Goal: Book appointment/travel/reservation

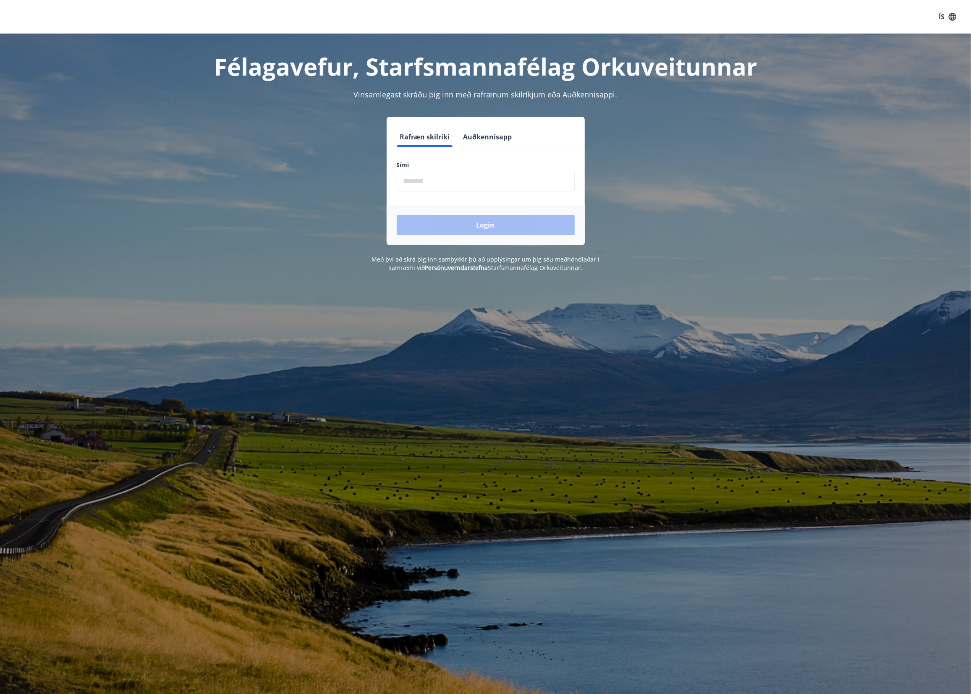
click at [477, 182] on input "phone" at bounding box center [486, 181] width 178 height 21
type input "********"
click at [397, 215] on button "Login" at bounding box center [486, 225] width 178 height 20
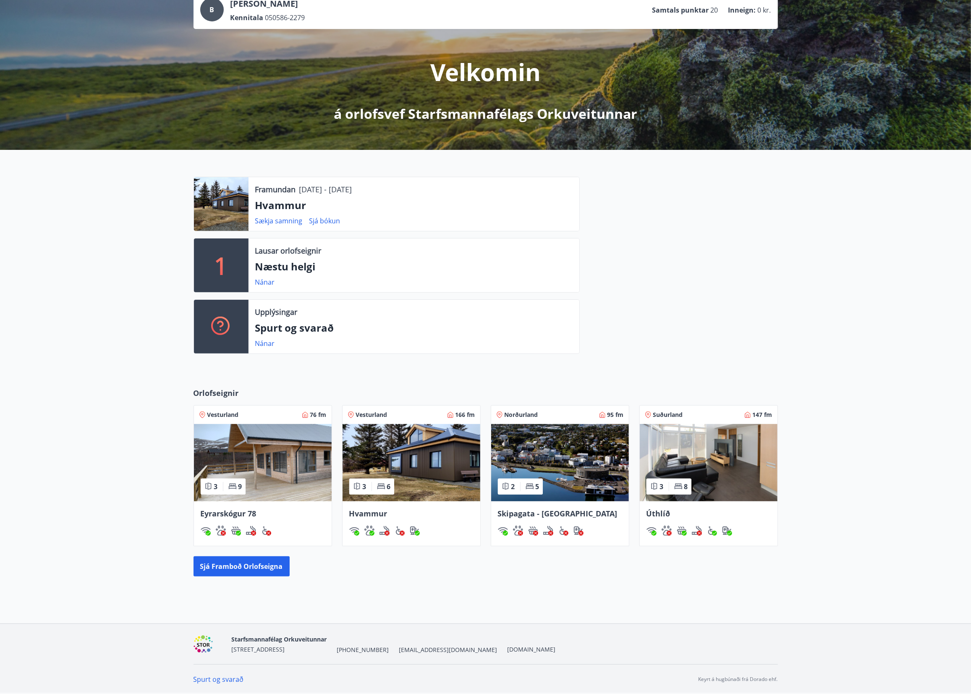
scroll to position [60, 0]
click at [698, 453] on img at bounding box center [709, 462] width 138 height 77
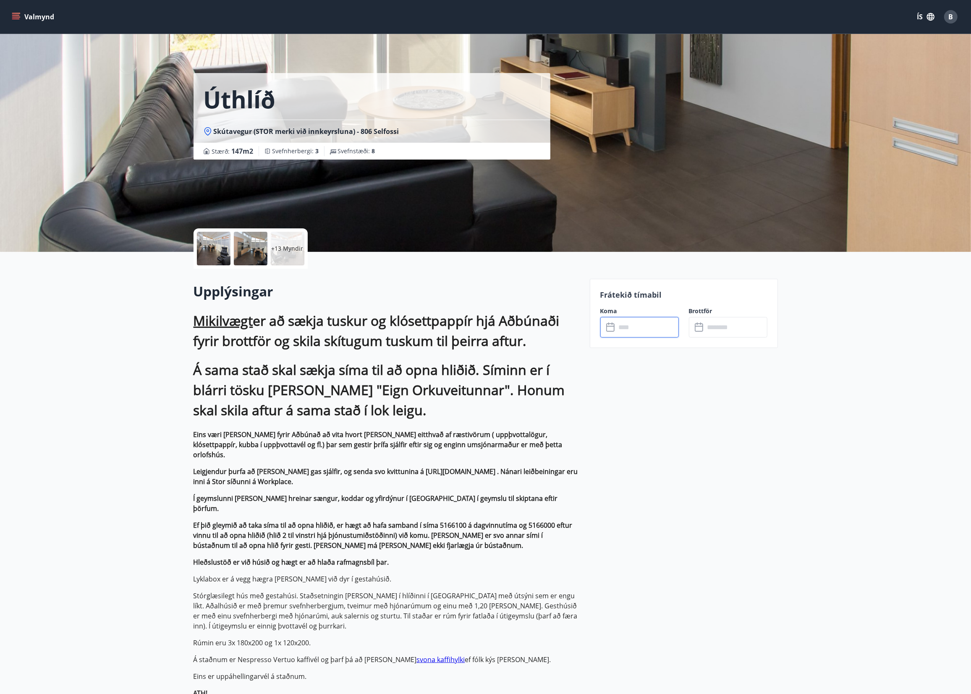
click at [623, 317] on input "text" at bounding box center [647, 327] width 63 height 21
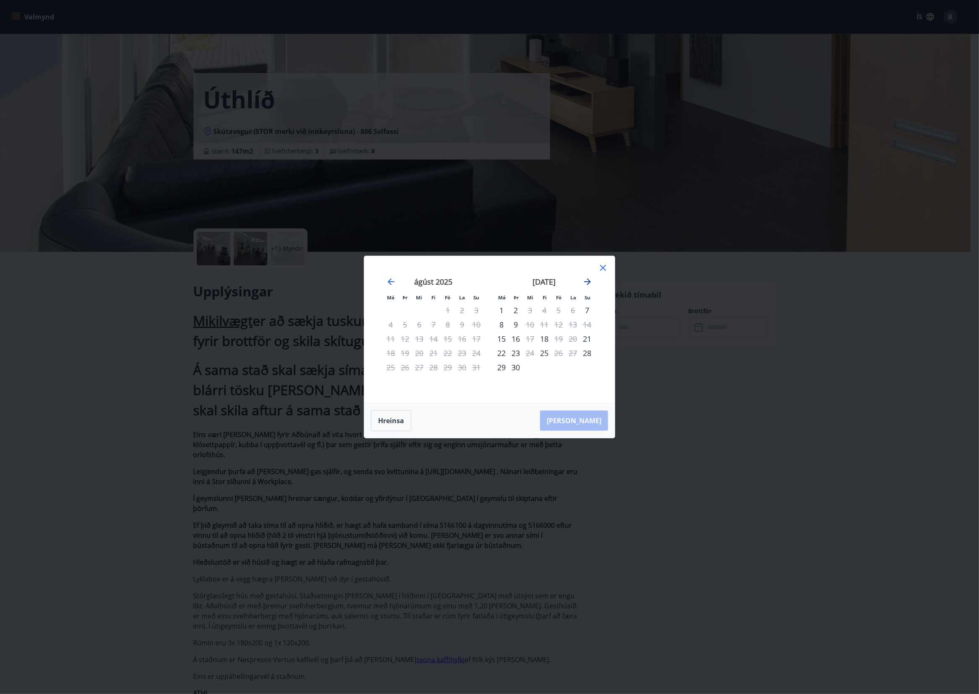
click at [590, 282] on icon "Move forward to switch to the next month." at bounding box center [588, 282] width 10 height 10
click at [588, 281] on icon "Move forward to switch to the next month." at bounding box center [587, 281] width 7 height 7
click at [585, 281] on icon "Move forward to switch to the next month." at bounding box center [587, 281] width 7 height 7
click at [598, 269] on icon at bounding box center [603, 268] width 10 height 10
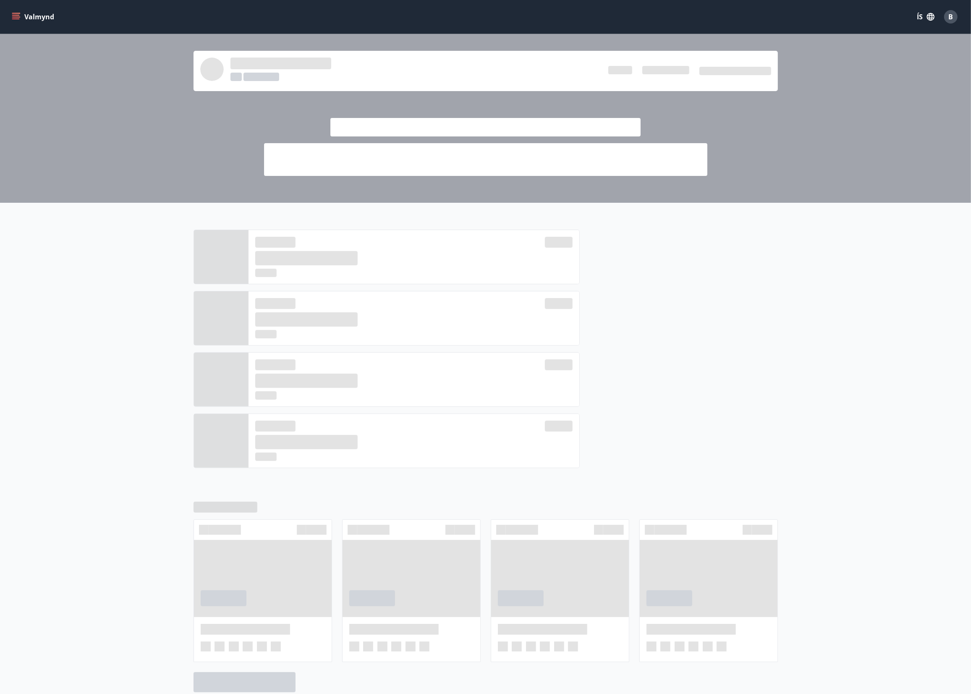
scroll to position [60, 0]
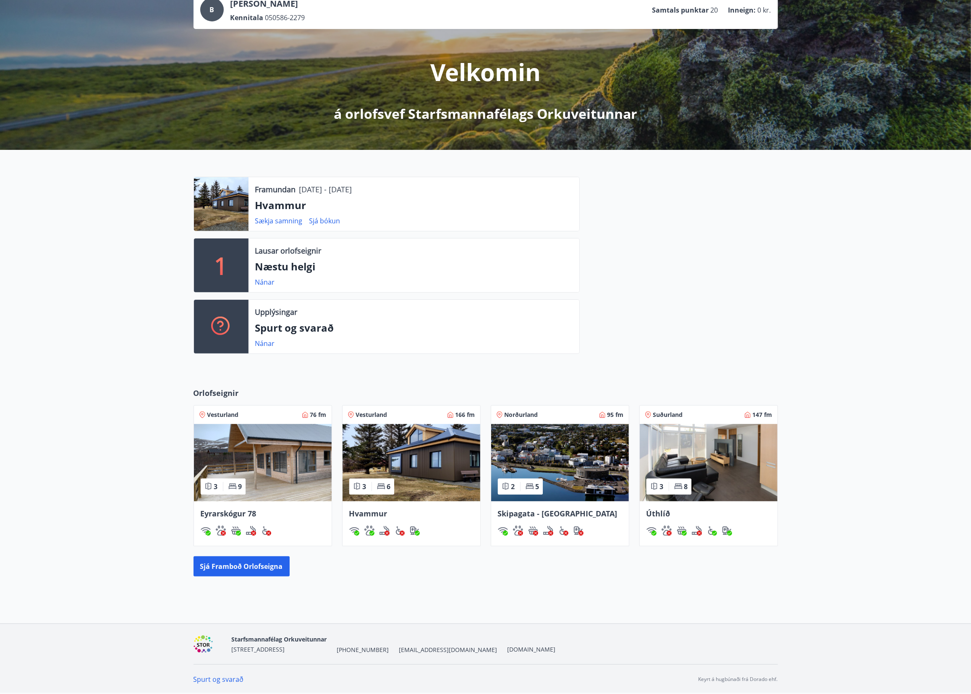
click at [285, 467] on img at bounding box center [263, 462] width 138 height 77
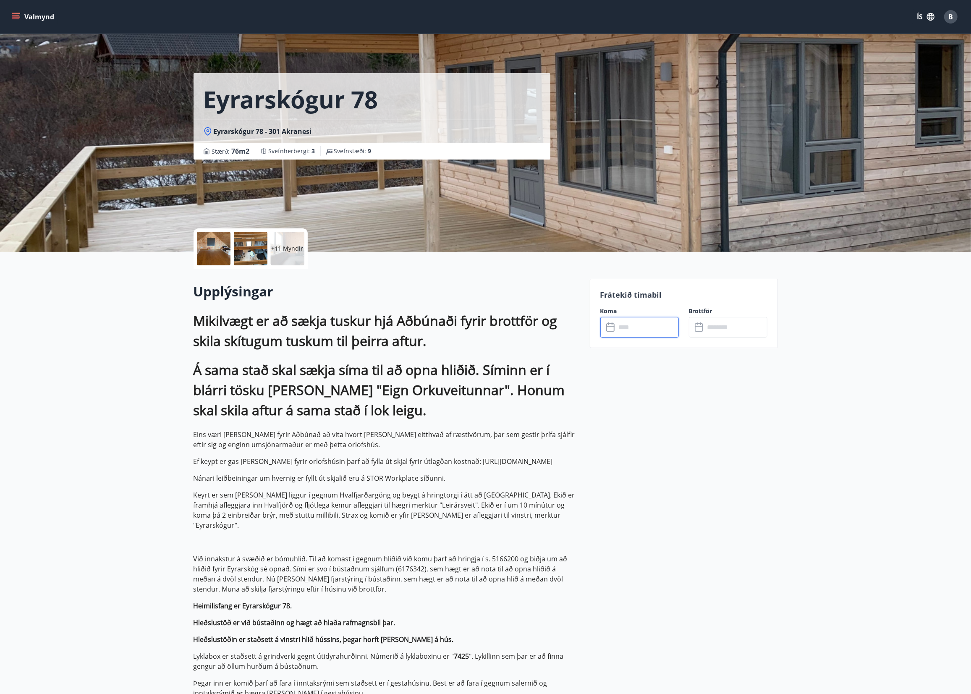
click at [651, 323] on input "text" at bounding box center [647, 327] width 63 height 21
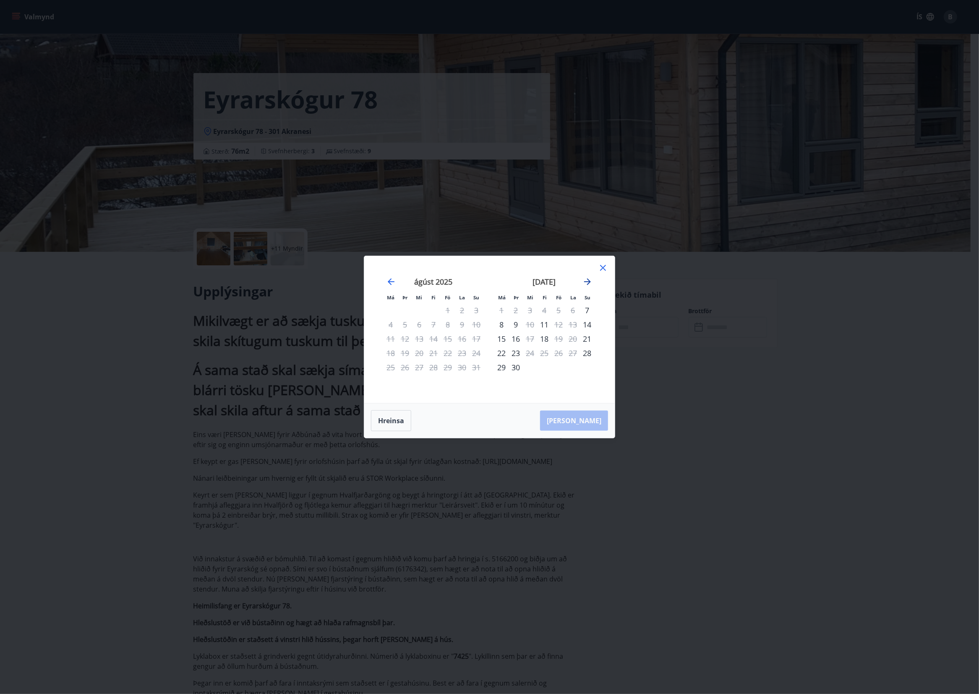
click at [591, 282] on icon "Move forward to switch to the next month." at bounding box center [588, 282] width 10 height 10
click at [544, 325] on div "9" at bounding box center [544, 324] width 14 height 14
click at [506, 337] on div "13" at bounding box center [501, 339] width 14 height 14
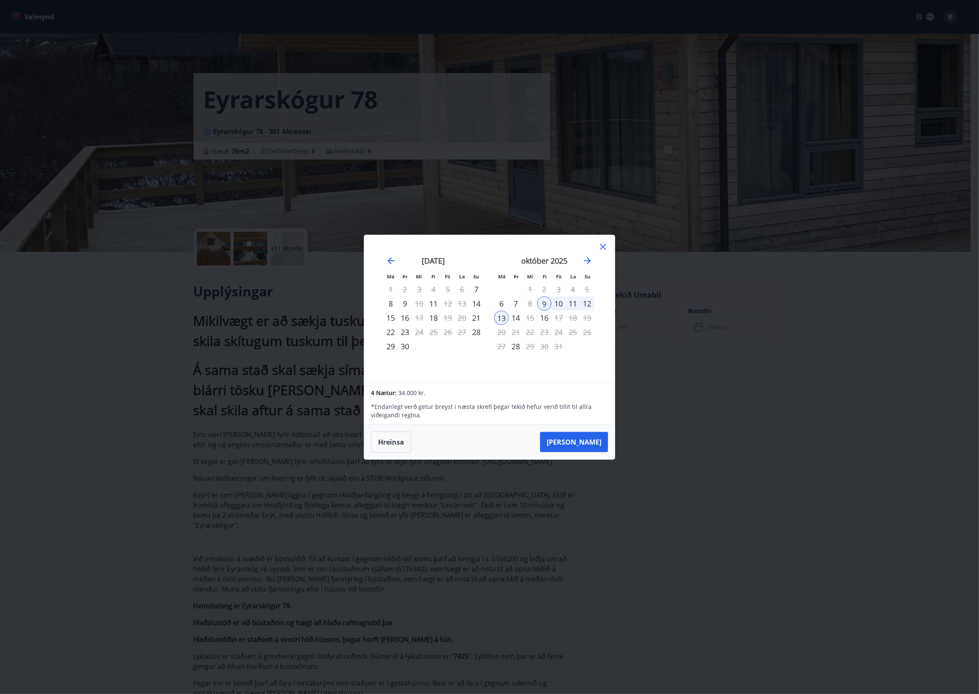
click at [590, 303] on div "12" at bounding box center [587, 303] width 14 height 14
click at [566, 306] on div "11" at bounding box center [573, 303] width 14 height 14
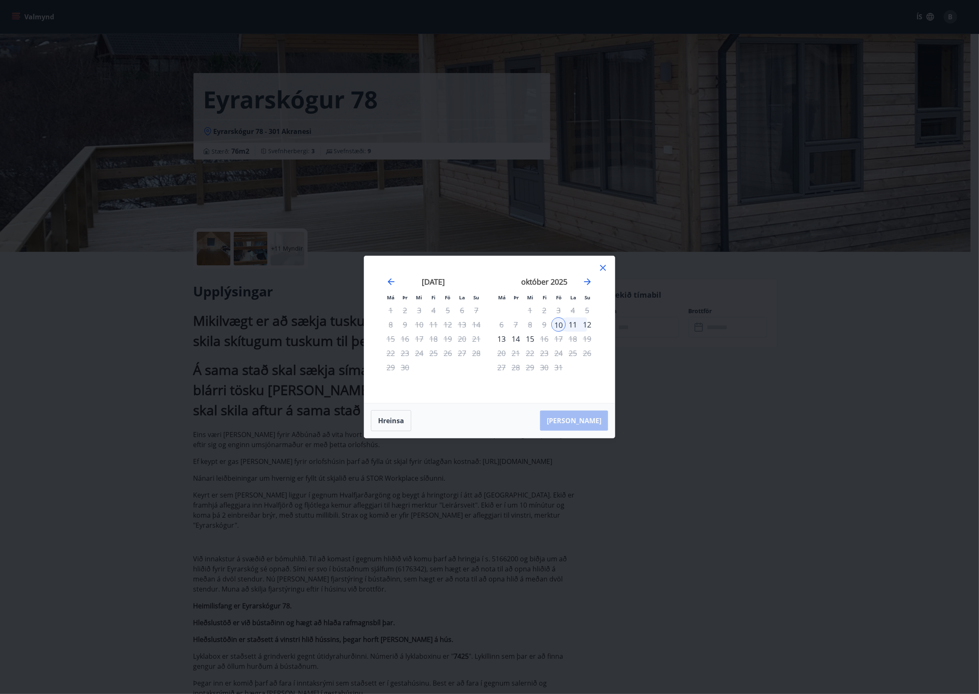
click at [591, 326] on div "12" at bounding box center [587, 324] width 14 height 14
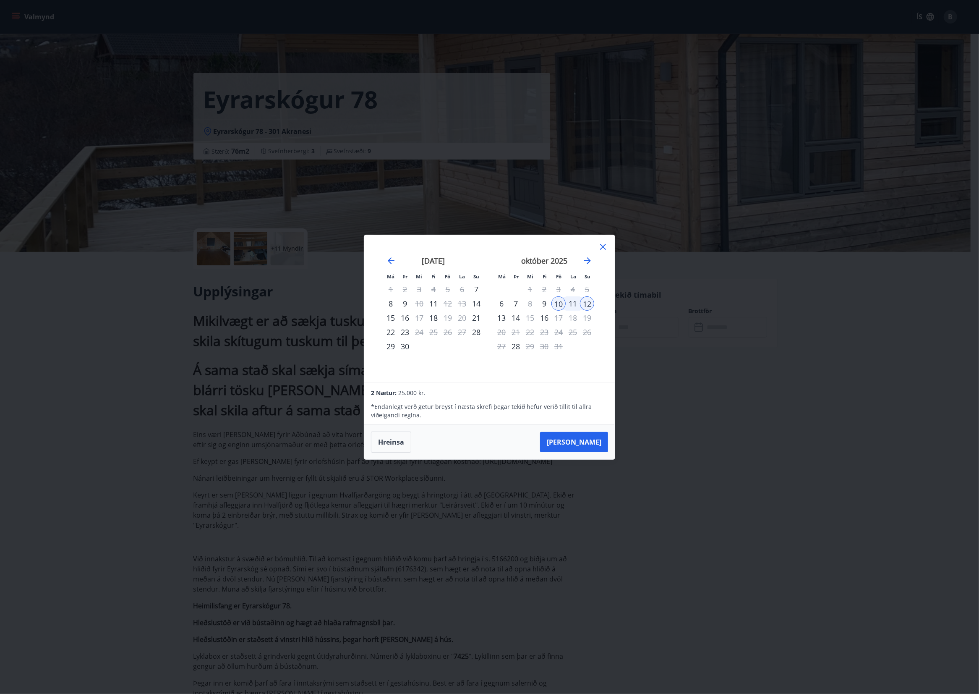
click at [560, 301] on div "10" at bounding box center [559, 303] width 14 height 14
click at [505, 319] on div "13" at bounding box center [501, 318] width 14 height 14
click at [753, 388] on div "Má Þr Mi Fi Fö La Su Má Þr Mi Fi Fö La Su [DATE] 1 2 3 4 5 6 7 8 9 10 11 12 13 …" at bounding box center [489, 347] width 979 height 694
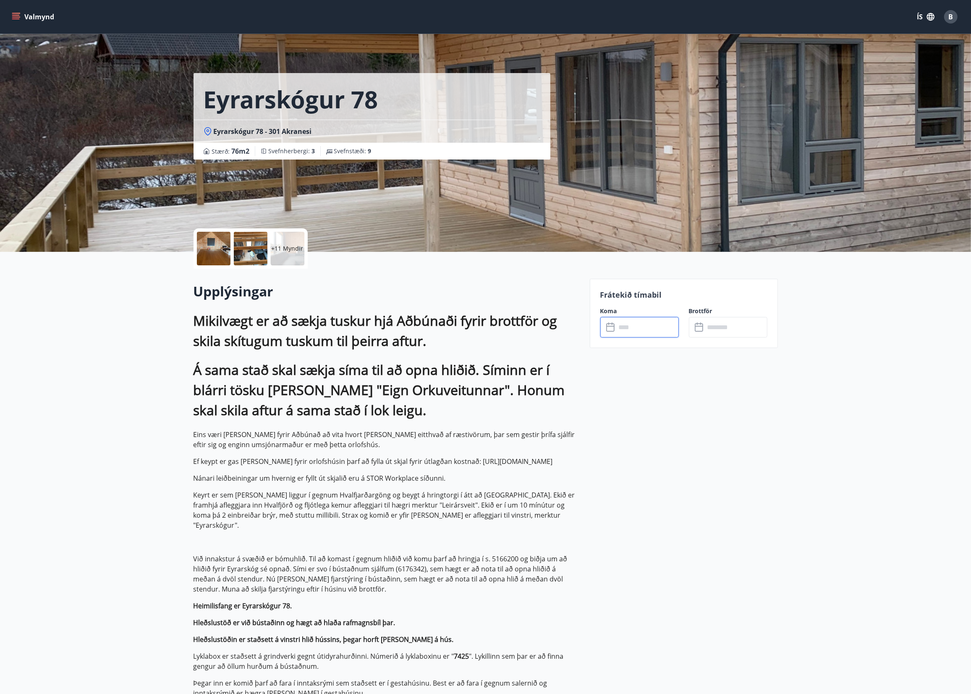
click at [221, 242] on div at bounding box center [214, 249] width 34 height 34
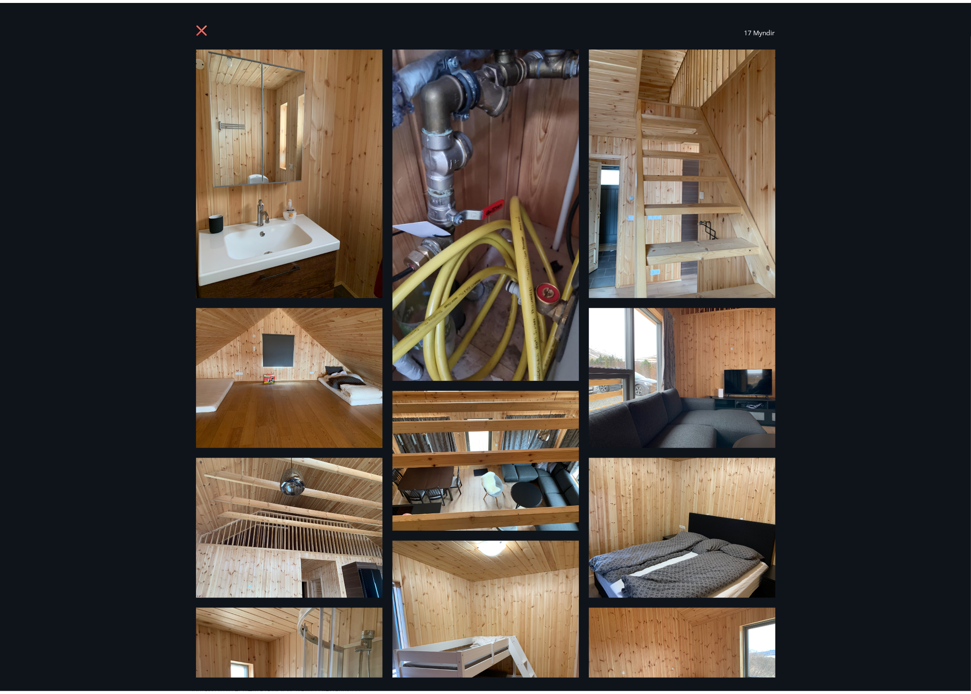
scroll to position [60, 0]
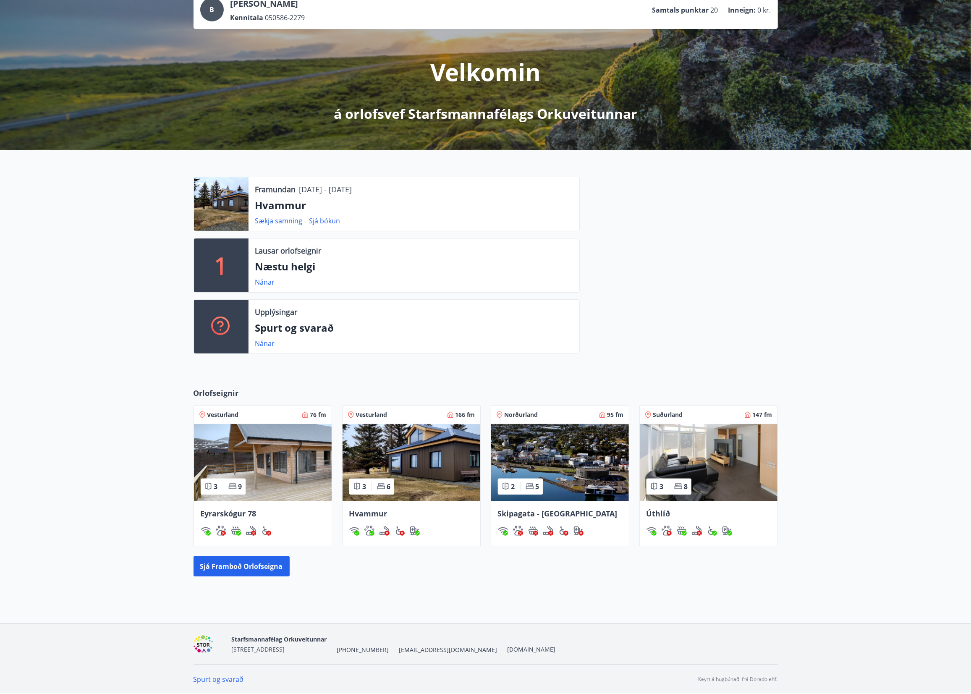
click at [410, 460] on img at bounding box center [412, 462] width 138 height 77
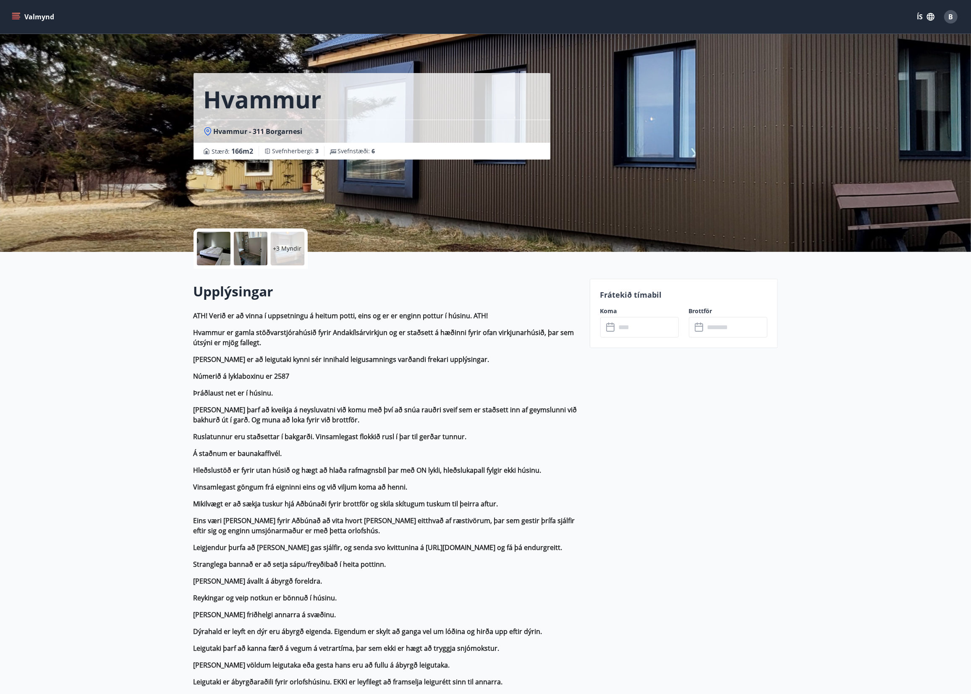
click at [218, 240] on div at bounding box center [214, 249] width 34 height 34
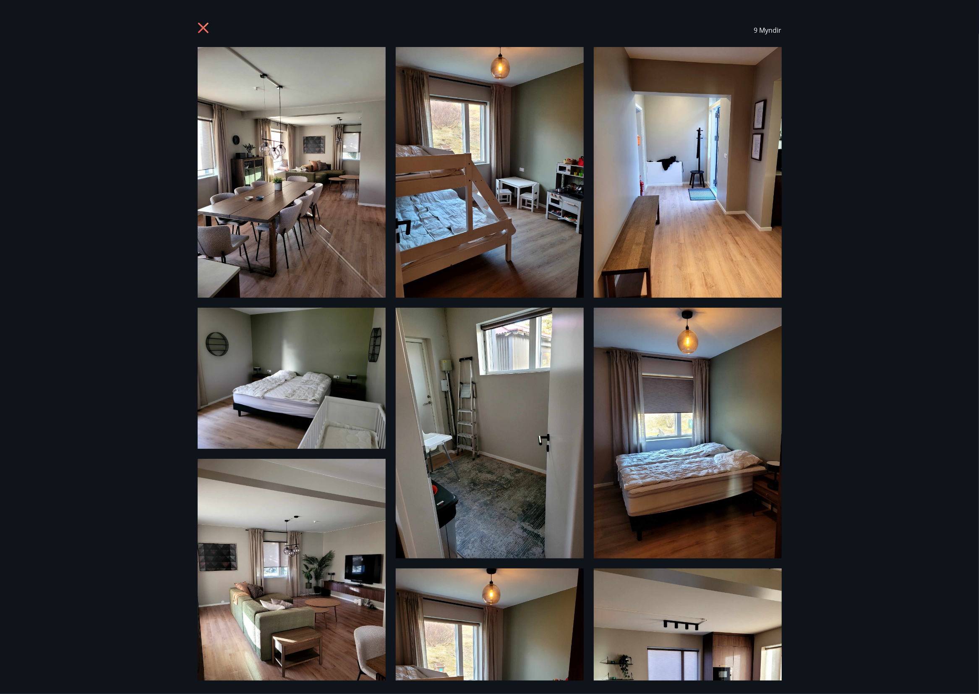
click at [204, 28] on icon at bounding box center [203, 28] width 2 height 2
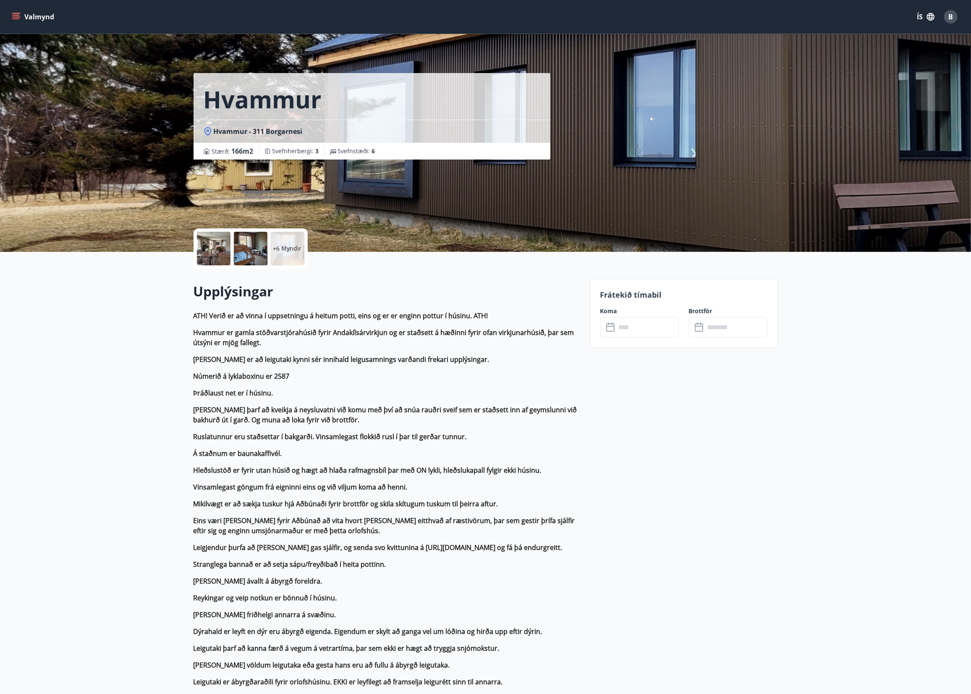
click at [217, 246] on div at bounding box center [214, 249] width 34 height 34
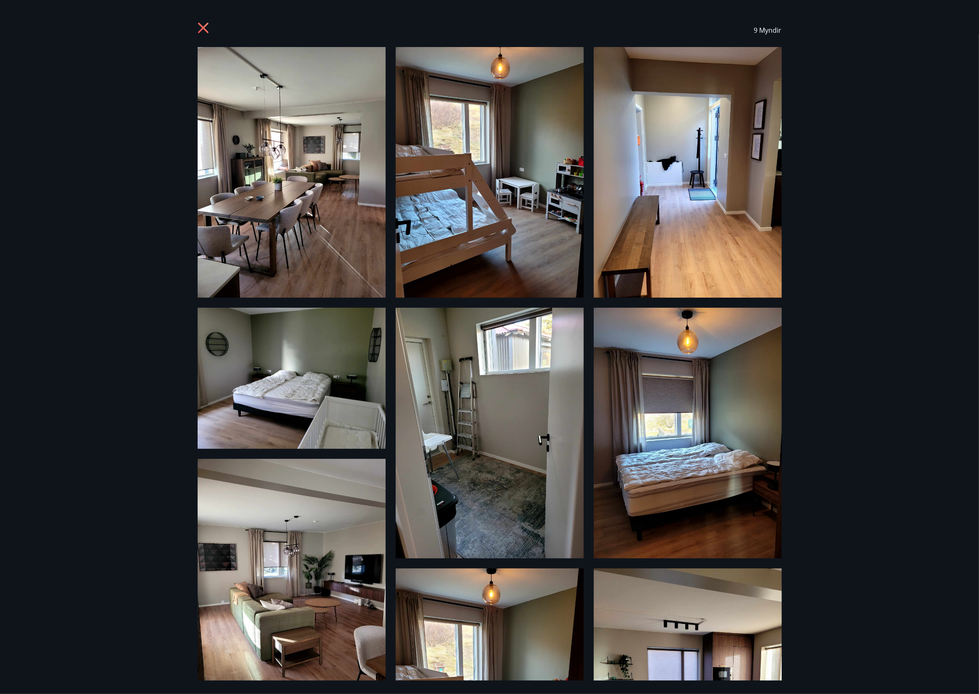
click at [201, 26] on icon at bounding box center [203, 28] width 10 height 10
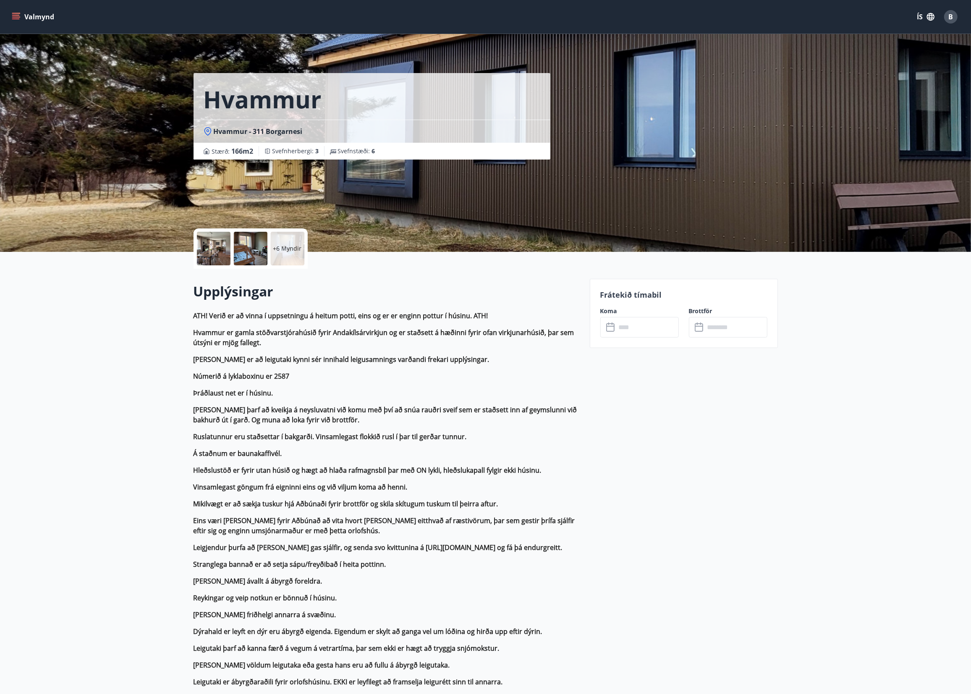
click at [640, 325] on input "text" at bounding box center [647, 327] width 63 height 21
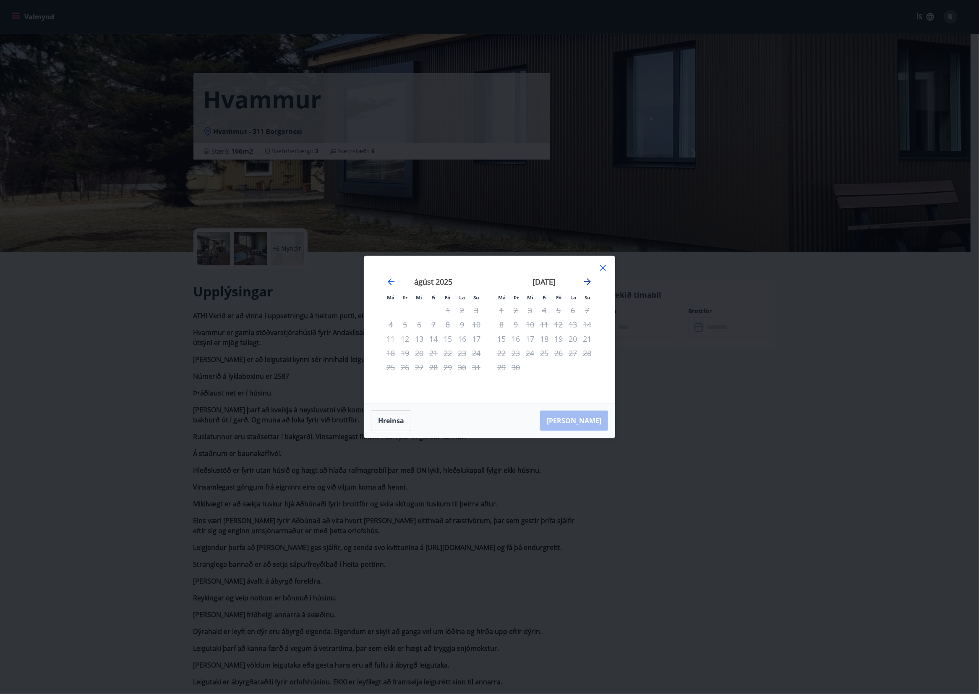
click at [585, 280] on icon "Move forward to switch to the next month." at bounding box center [588, 282] width 10 height 10
click at [586, 281] on icon "Move forward to switch to the next month." at bounding box center [587, 281] width 7 height 7
click at [690, 383] on div "Má Þr Mi Fi Fö La Su Má Þr Mi Fi Fö La Su [DATE] 1 2 3 4 5 6 7 8 9 10 11 12 13 …" at bounding box center [489, 347] width 979 height 694
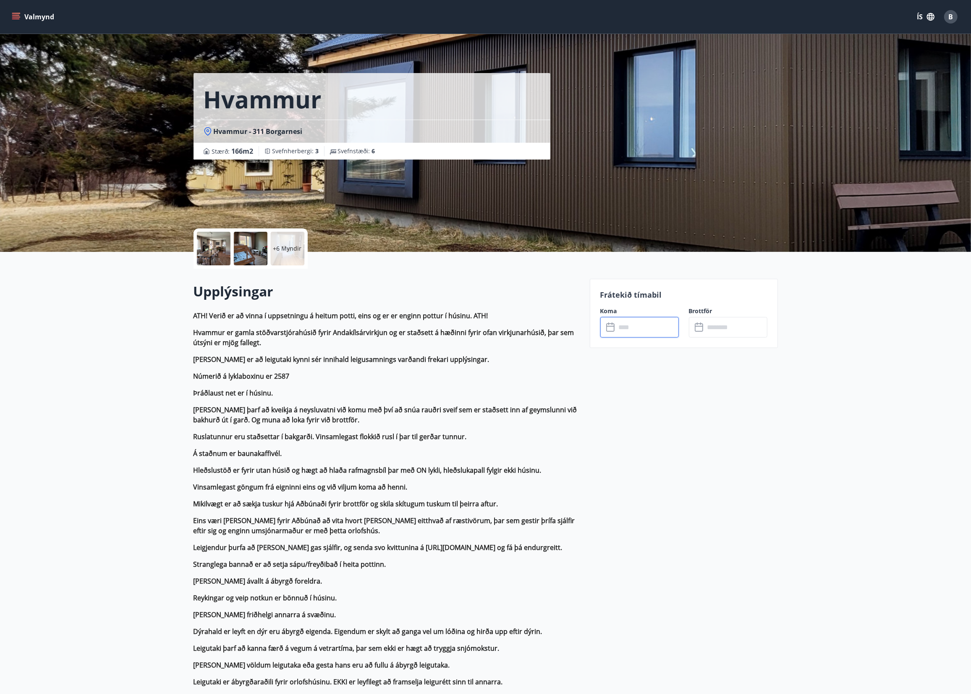
click at [217, 247] on div at bounding box center [214, 249] width 34 height 34
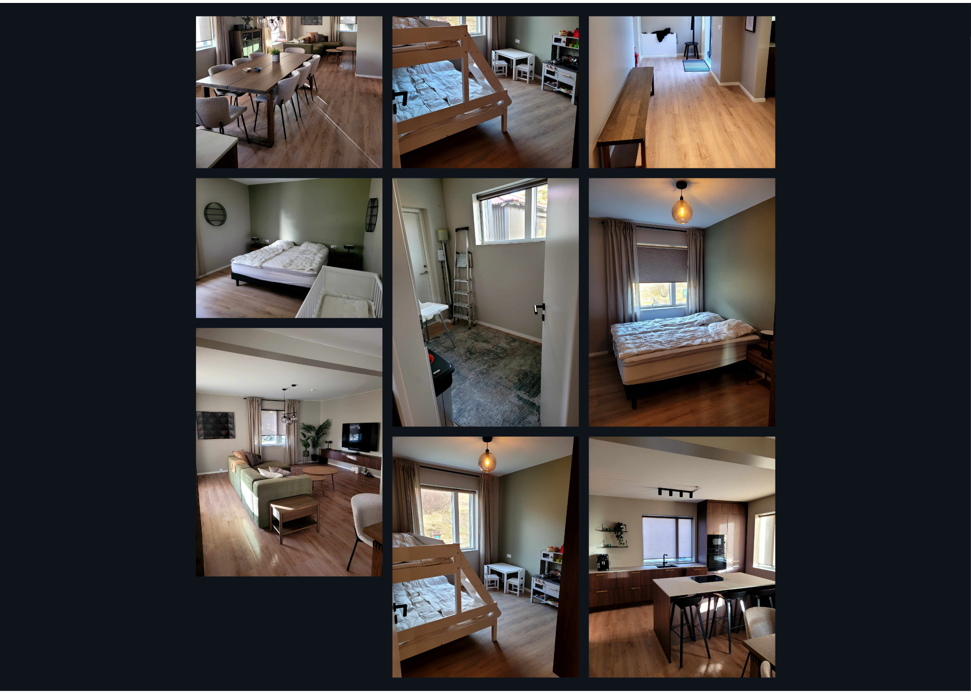
scroll to position [141, 0]
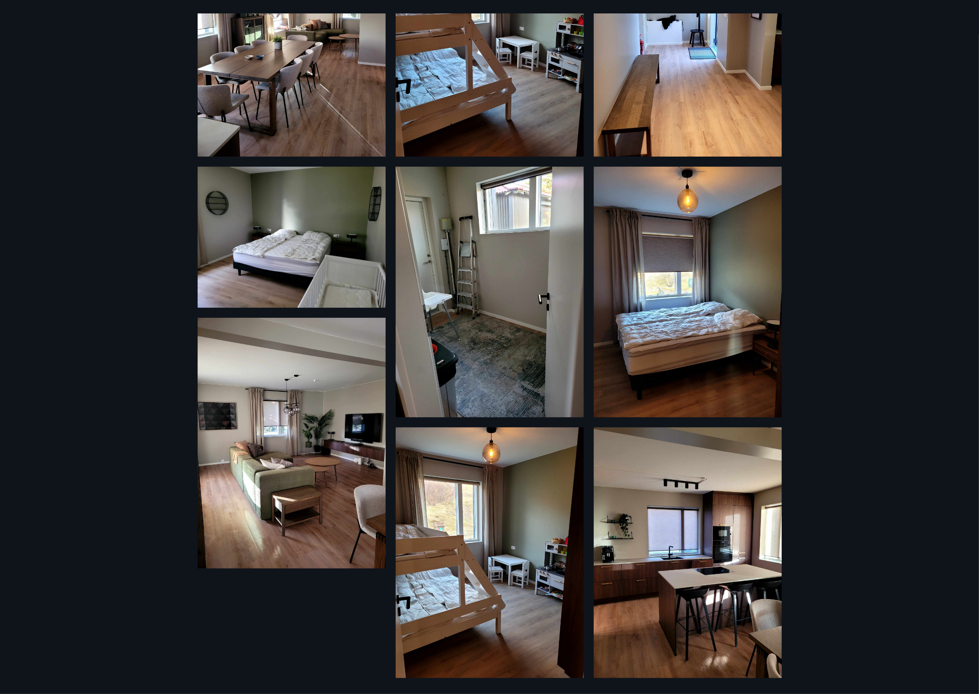
click at [98, 152] on div "9 Myndir" at bounding box center [489, 347] width 979 height 694
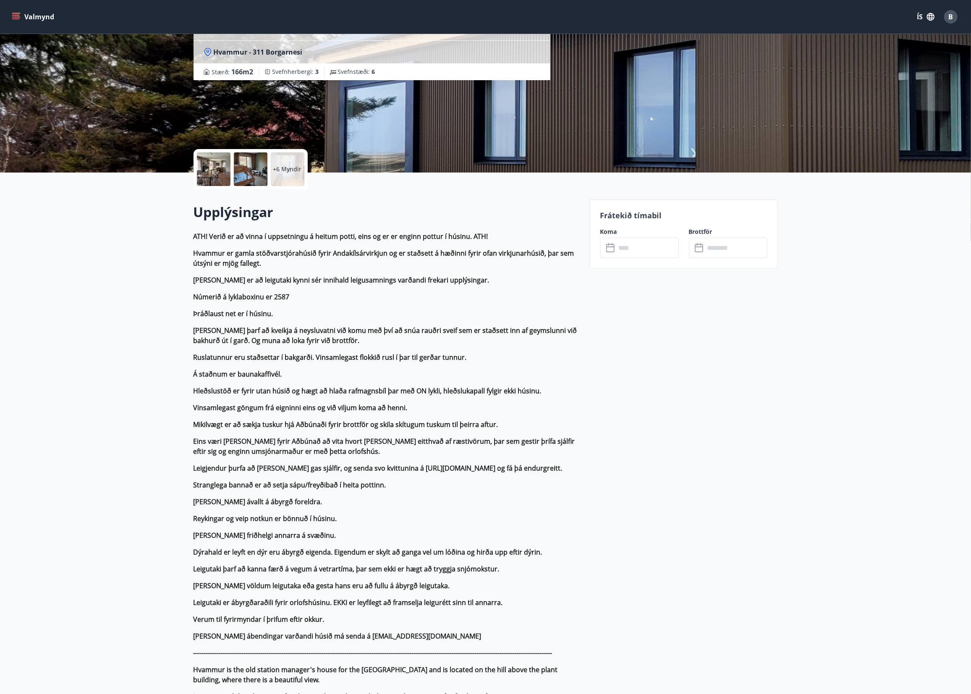
scroll to position [0, 0]
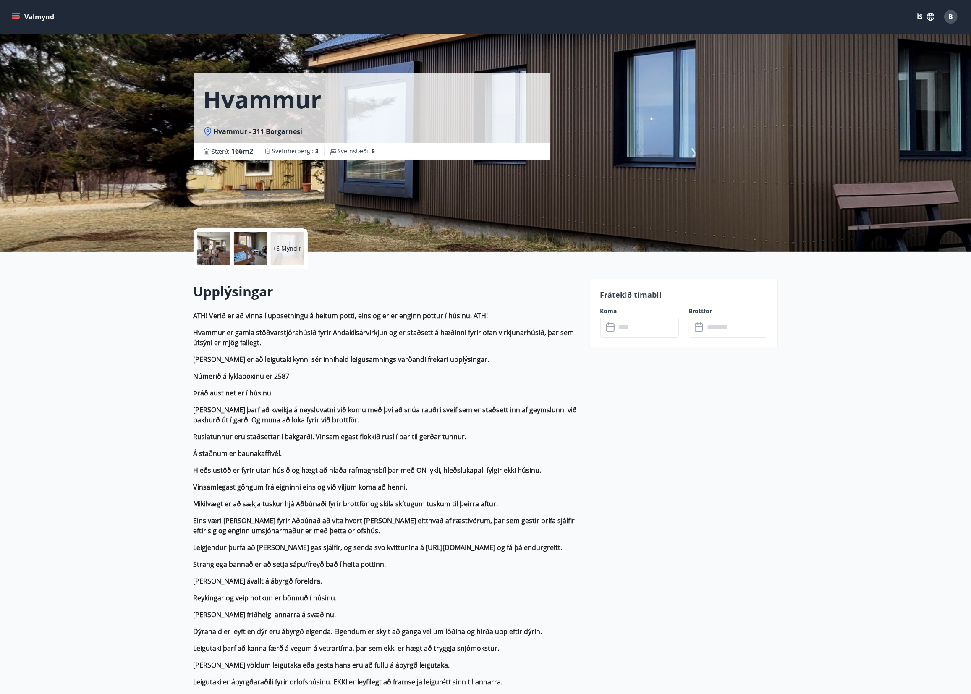
click at [640, 325] on input "text" at bounding box center [647, 327] width 63 height 21
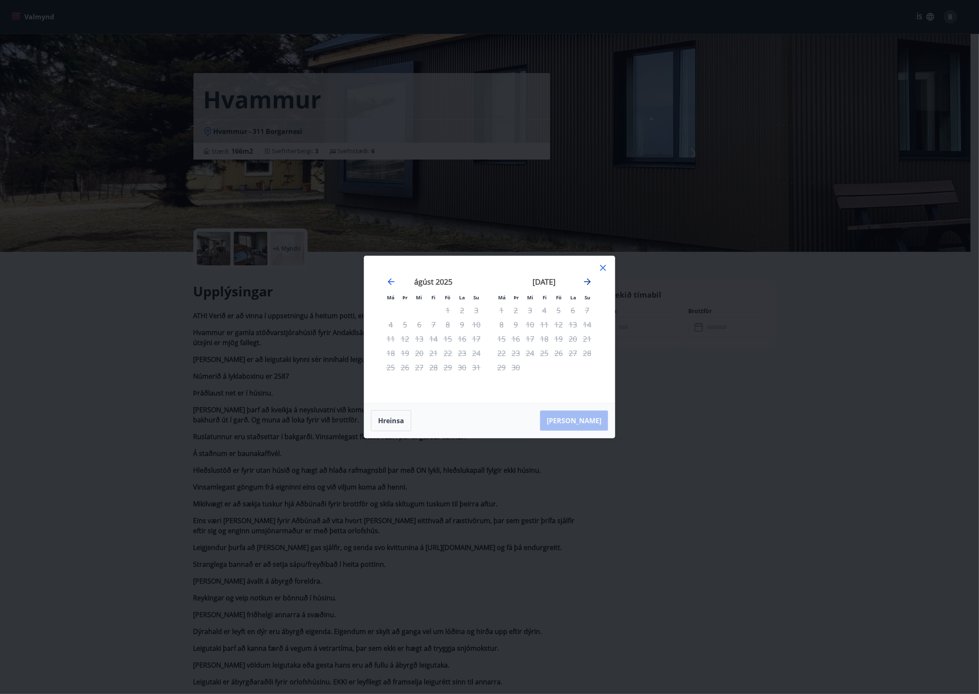
click at [591, 281] on icon "Move forward to switch to the next month." at bounding box center [588, 282] width 10 height 10
click at [148, 128] on div "Má Þr Mi Fi Fö La Su Má Þr Mi Fi Fö La Su [DATE] 1 2 3 4 5 6 7 8 9 10 11 12 13 …" at bounding box center [489, 347] width 979 height 694
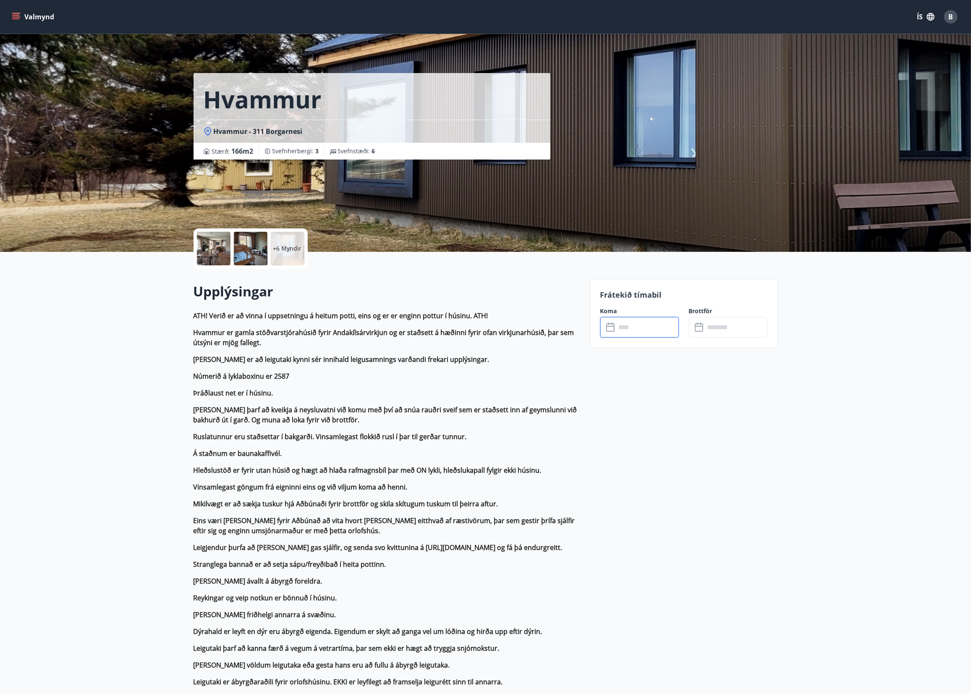
scroll to position [60, 0]
